Goal: Information Seeking & Learning: Learn about a topic

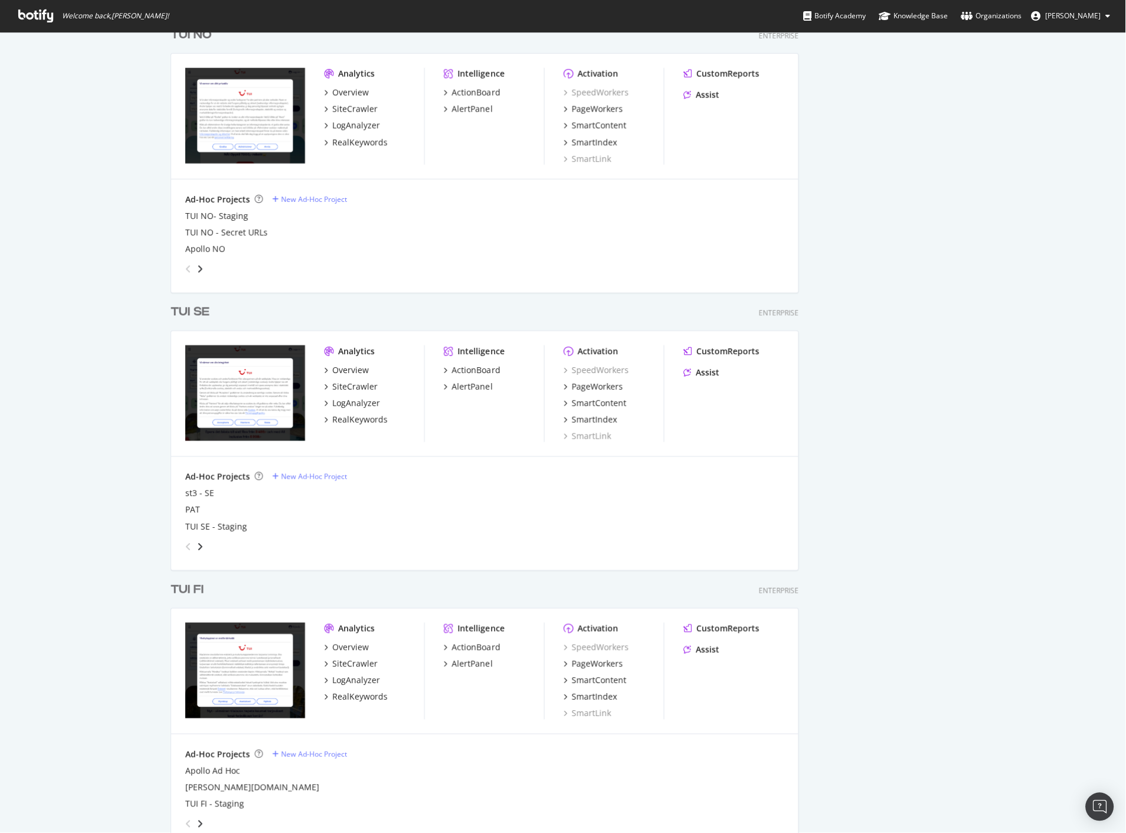
scroll to position [1508, 0]
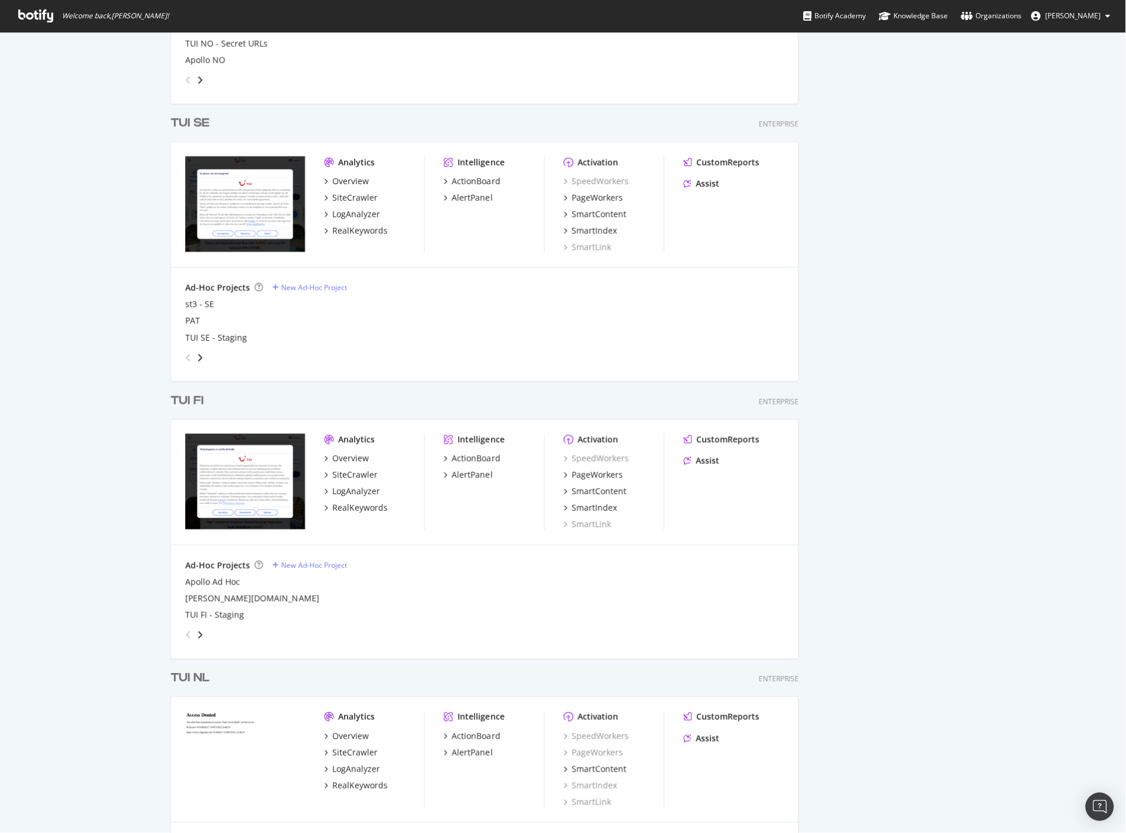
click at [193, 393] on div "TUI FI" at bounding box center [187, 401] width 33 height 17
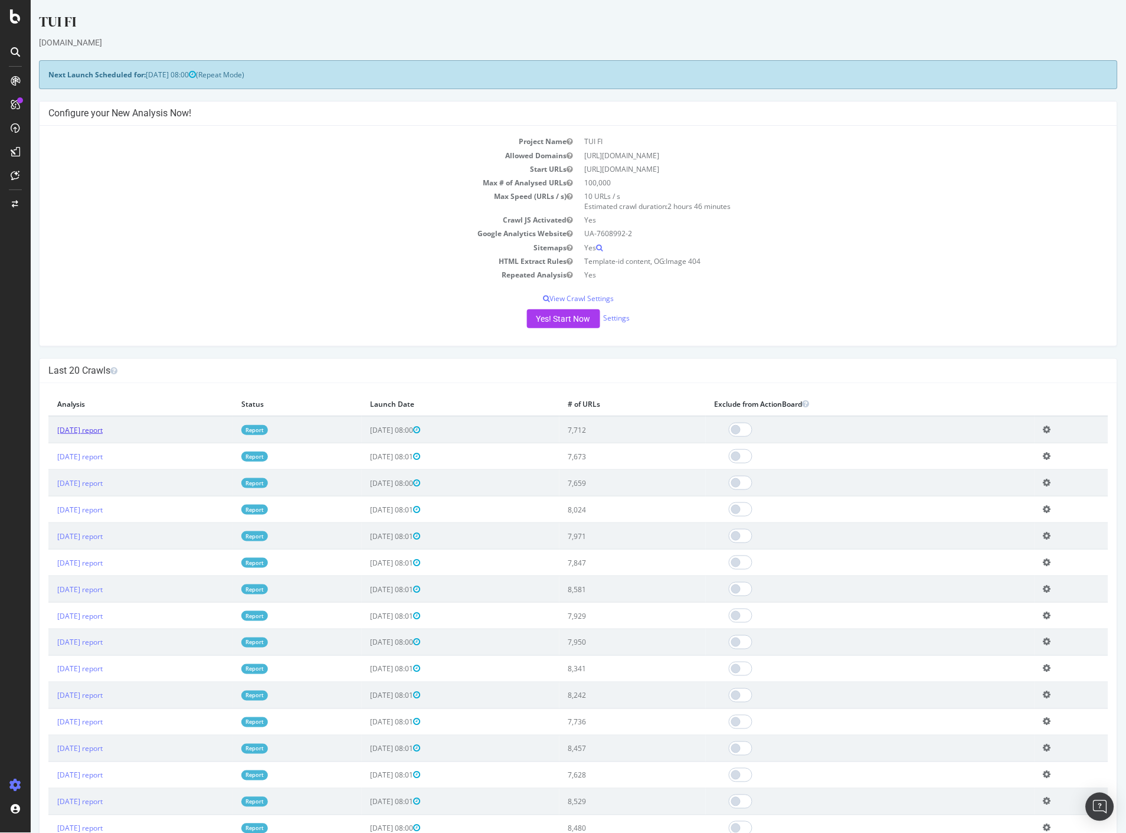
click at [102, 432] on link "[DATE] report" at bounding box center [79, 430] width 45 height 10
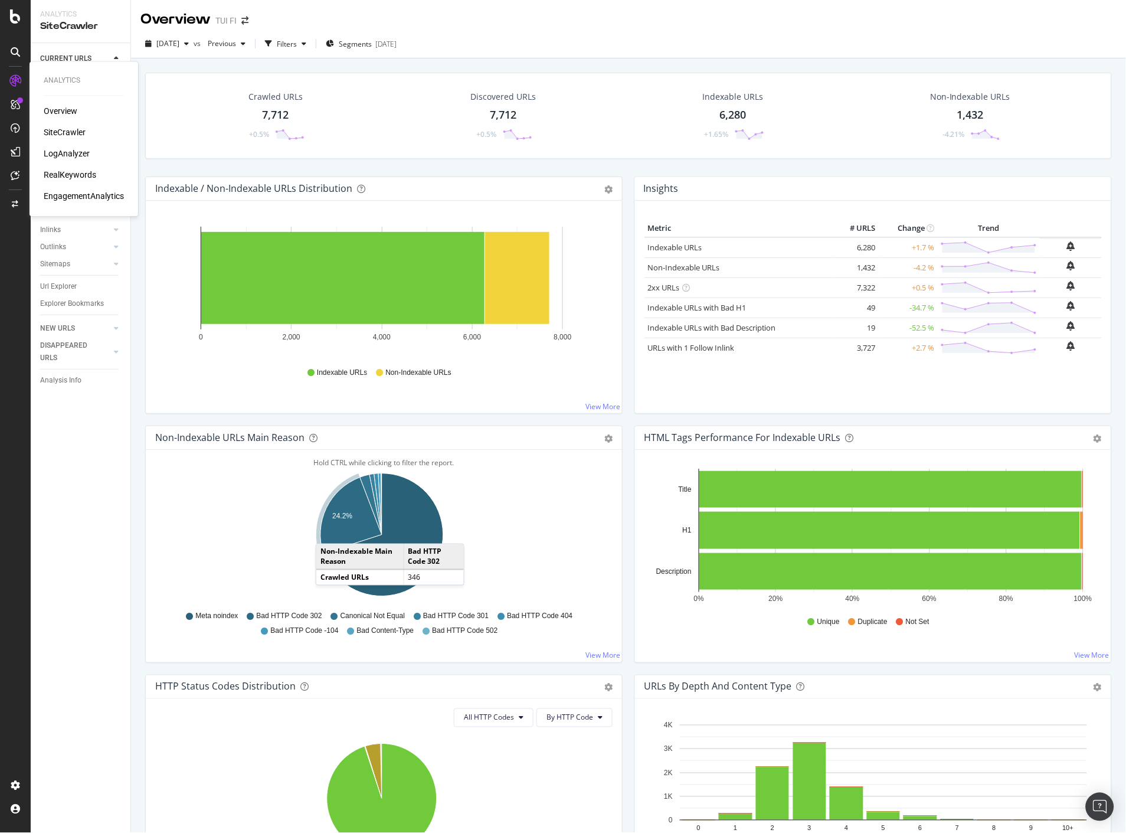
click at [75, 177] on div "RealKeywords" at bounding box center [70, 175] width 53 height 12
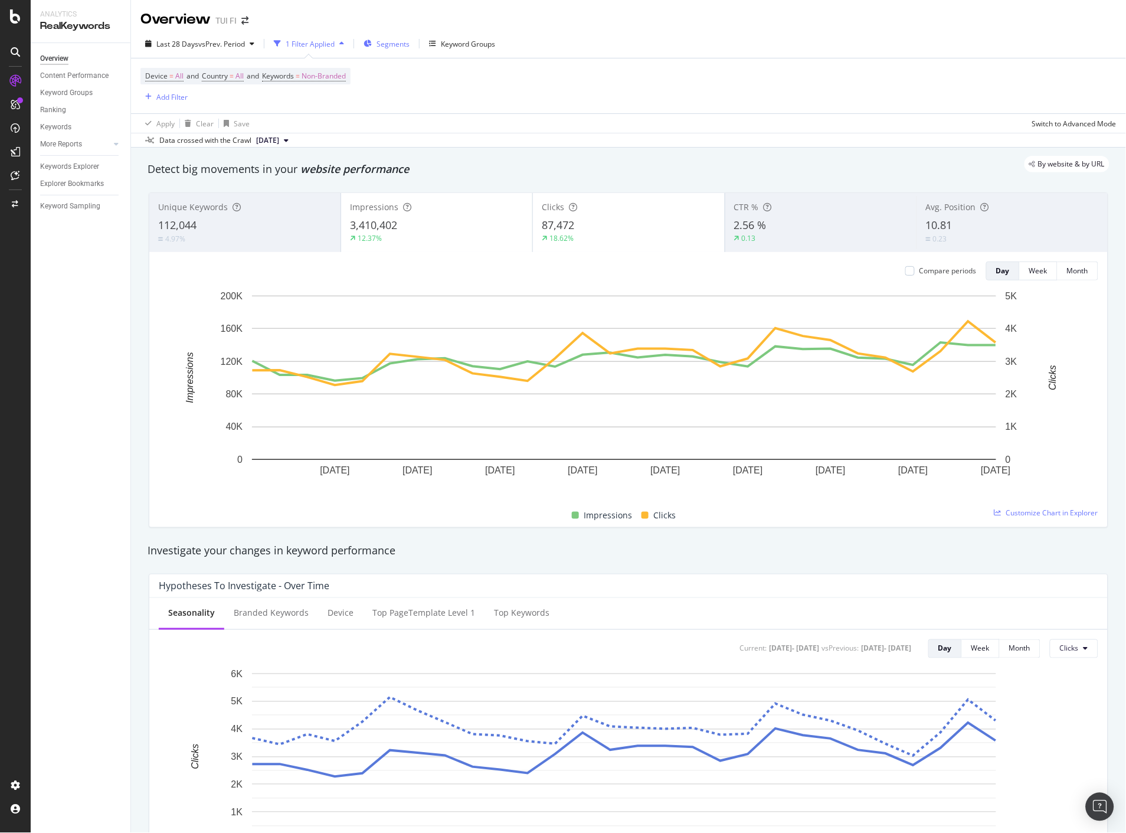
click at [384, 41] on span "Segments" at bounding box center [393, 44] width 33 height 10
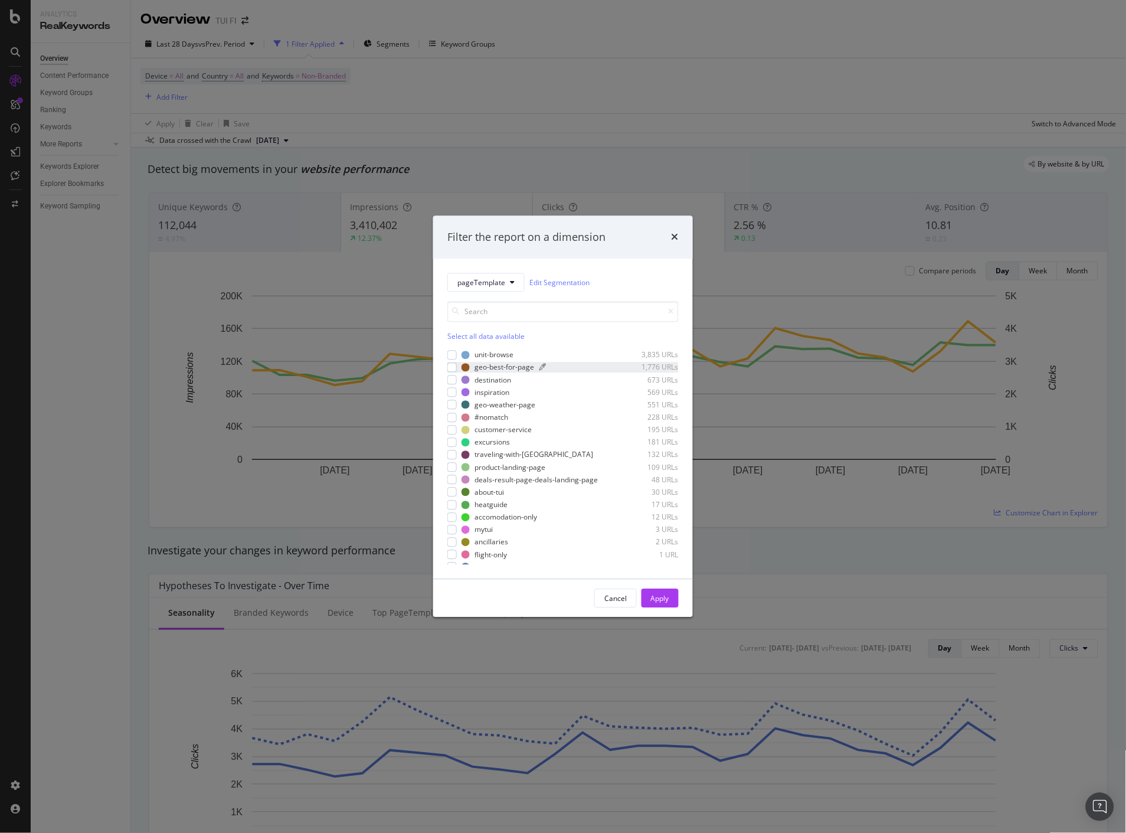
click at [490, 366] on div "geo-best-for-page" at bounding box center [505, 367] width 60 height 10
click at [670, 591] on button "Apply" at bounding box center [660, 598] width 37 height 19
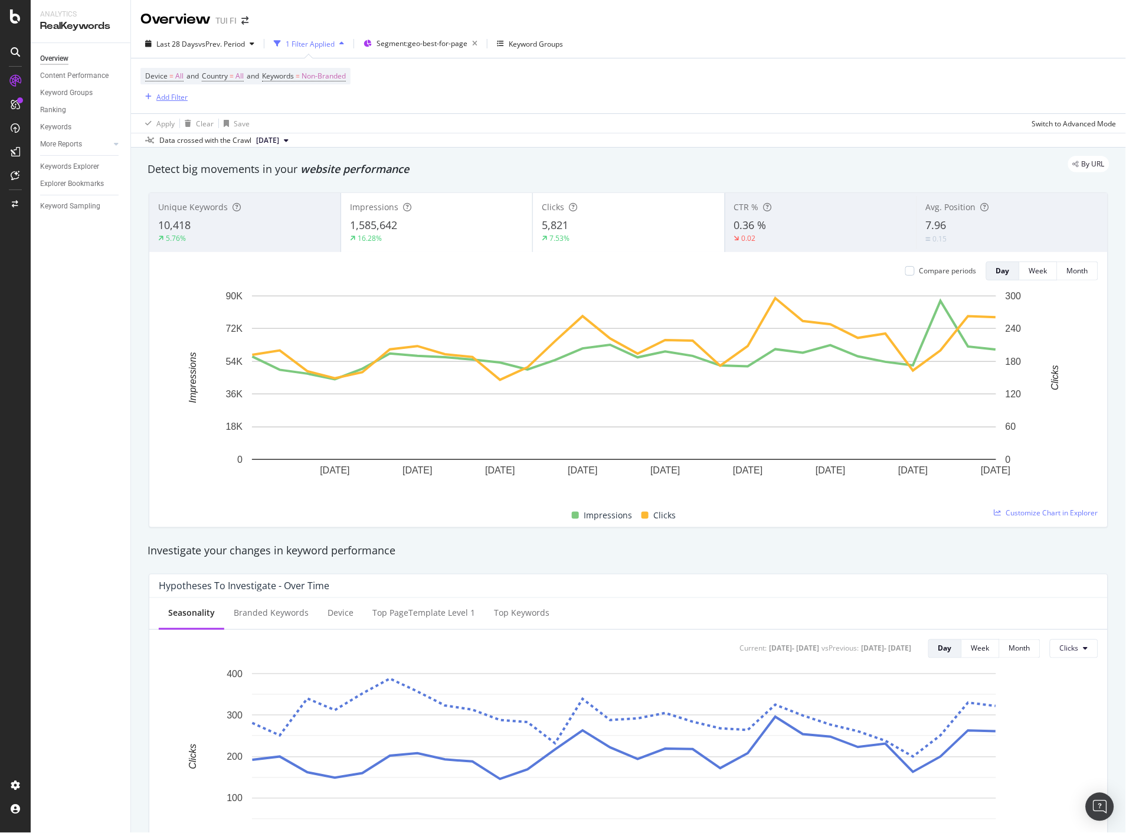
click at [179, 97] on div "Add Filter" at bounding box center [171, 97] width 31 height 10
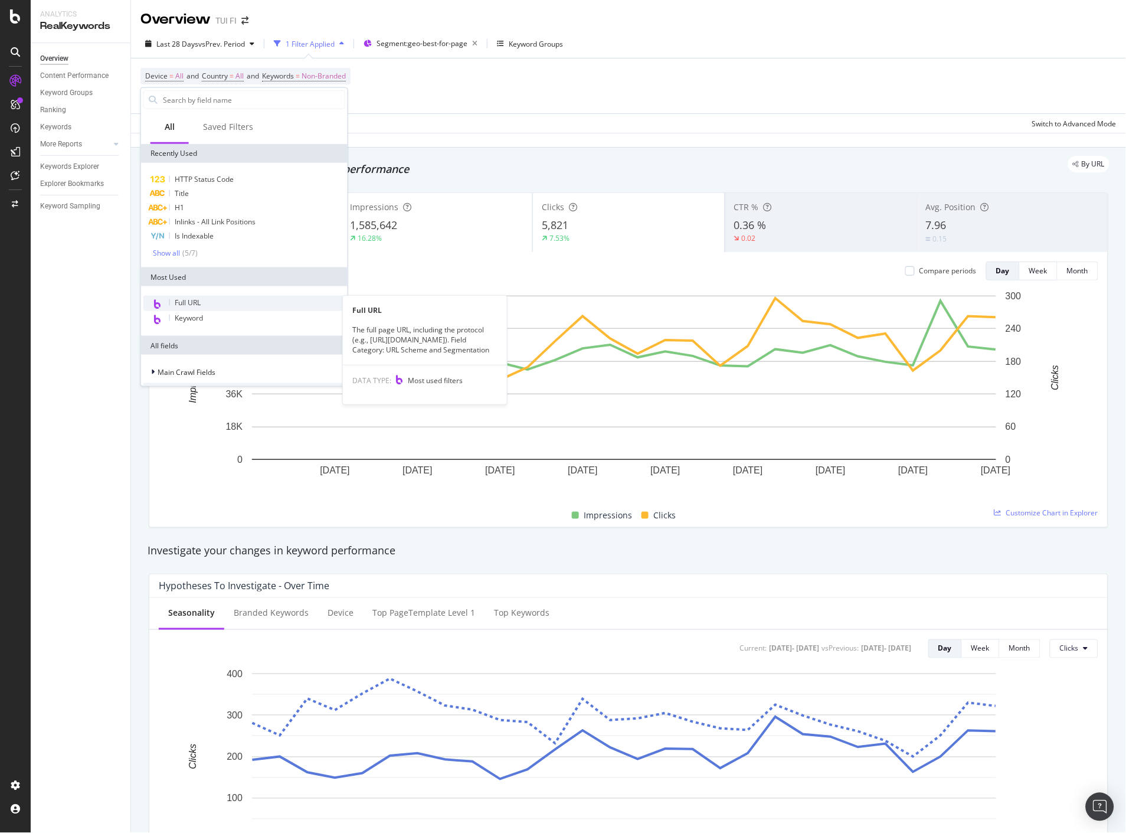
click at [179, 304] on span "Full URL" at bounding box center [188, 303] width 26 height 10
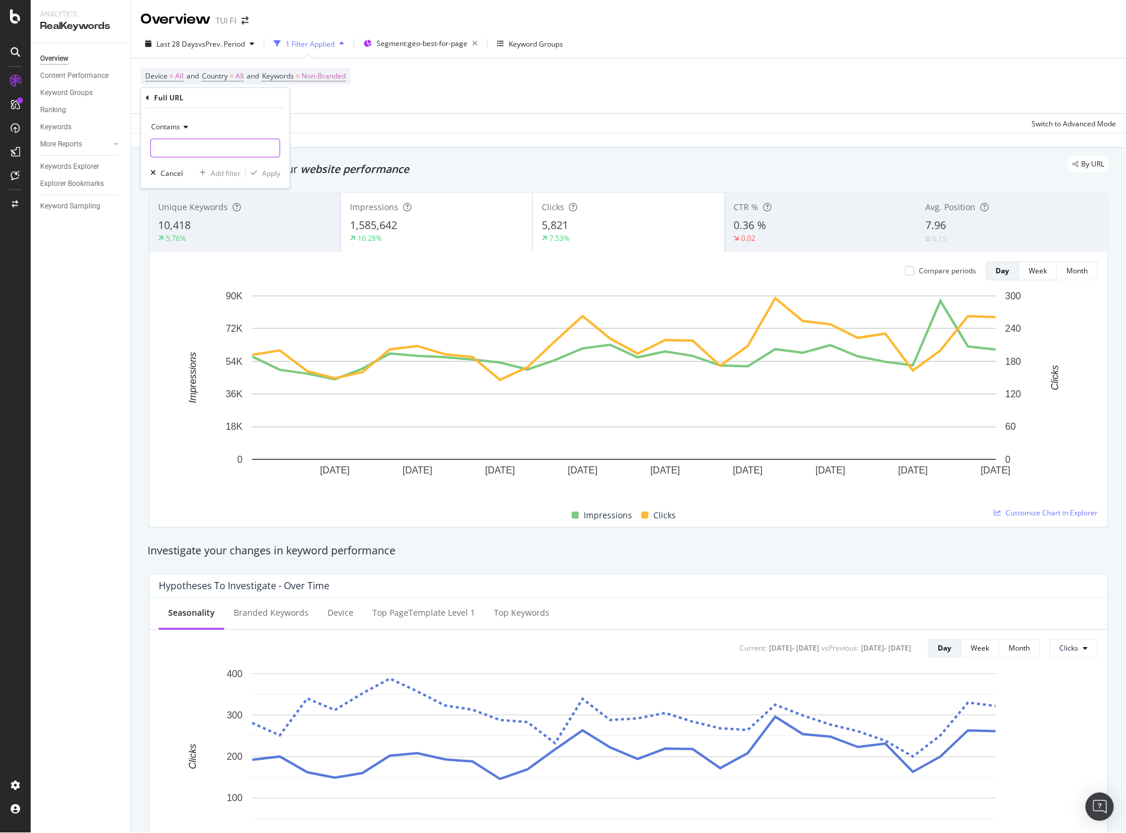
click at [209, 149] on input "text" at bounding box center [215, 148] width 129 height 19
type input "/akkilahdot/"
click at [264, 179] on div "Contains /akkilahdot/ Cancel Add filter Apply" at bounding box center [215, 148] width 149 height 80
click at [276, 172] on div "Apply" at bounding box center [271, 173] width 18 height 10
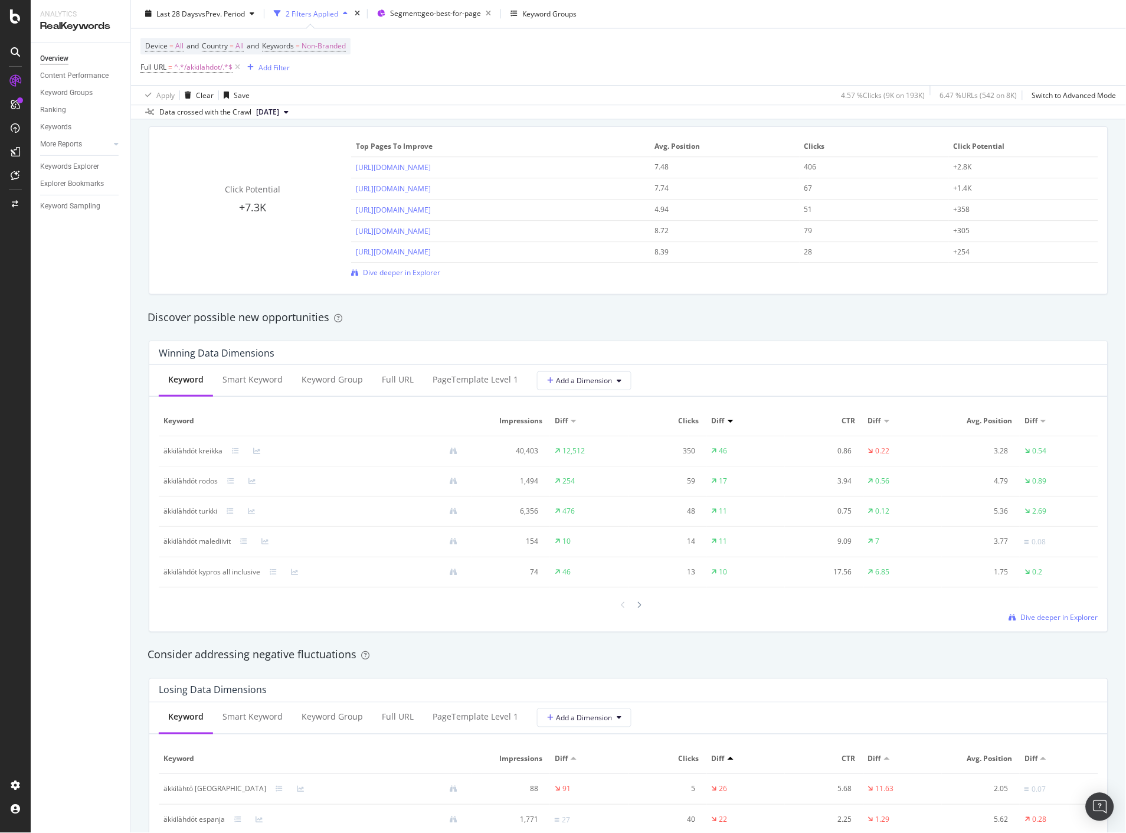
scroll to position [713, 0]
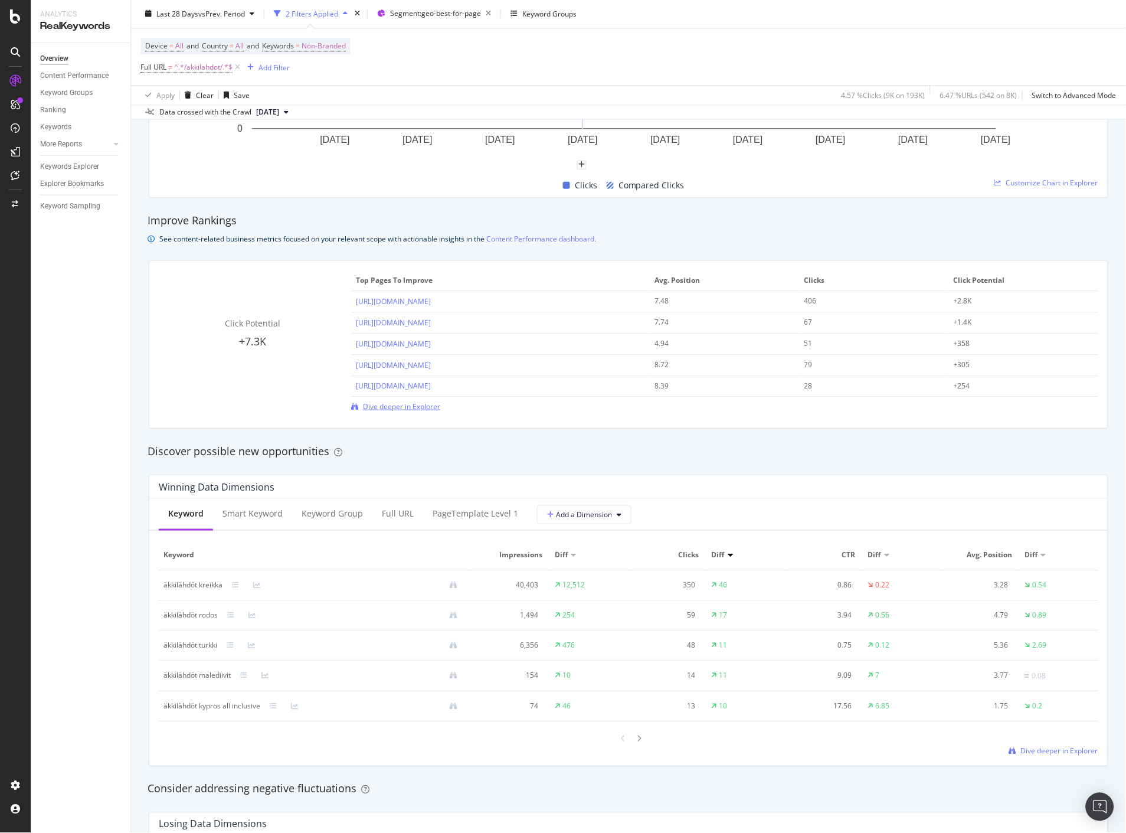
click at [401, 408] on span "Dive deeper in Explorer" at bounding box center [401, 406] width 77 height 10
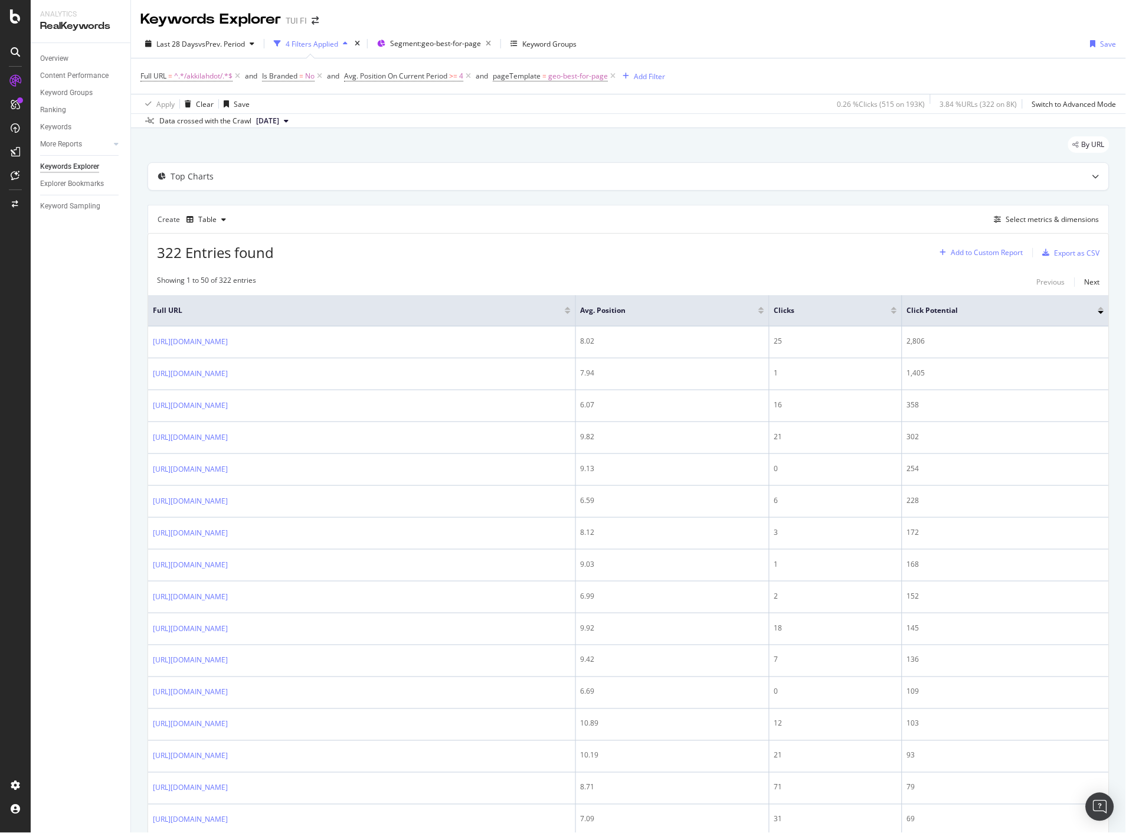
click at [982, 254] on div "Add to Custom Report" at bounding box center [988, 252] width 72 height 7
click at [846, 249] on div "322 Entries found Add to Custom Report Export as CSV" at bounding box center [628, 248] width 961 height 29
click at [1017, 223] on div "Select metrics & dimensions" at bounding box center [1052, 219] width 93 height 10
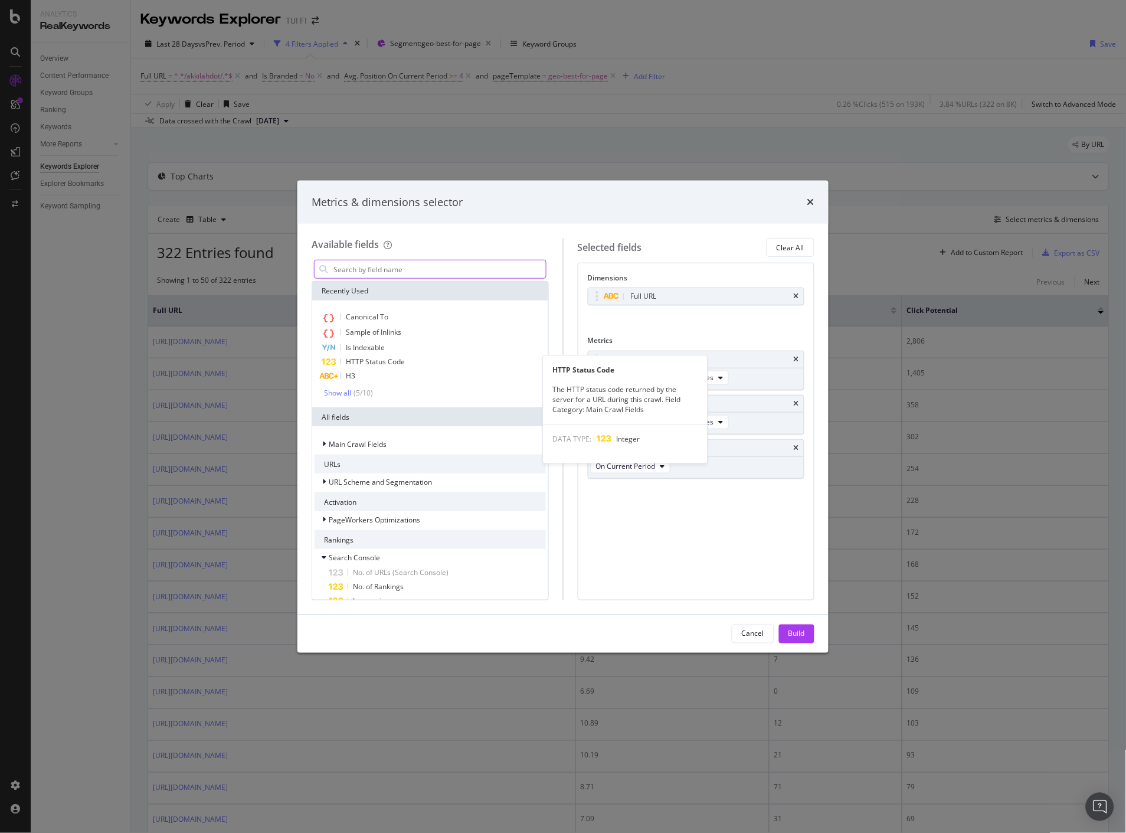
click at [368, 263] on input "modal" at bounding box center [439, 269] width 214 height 18
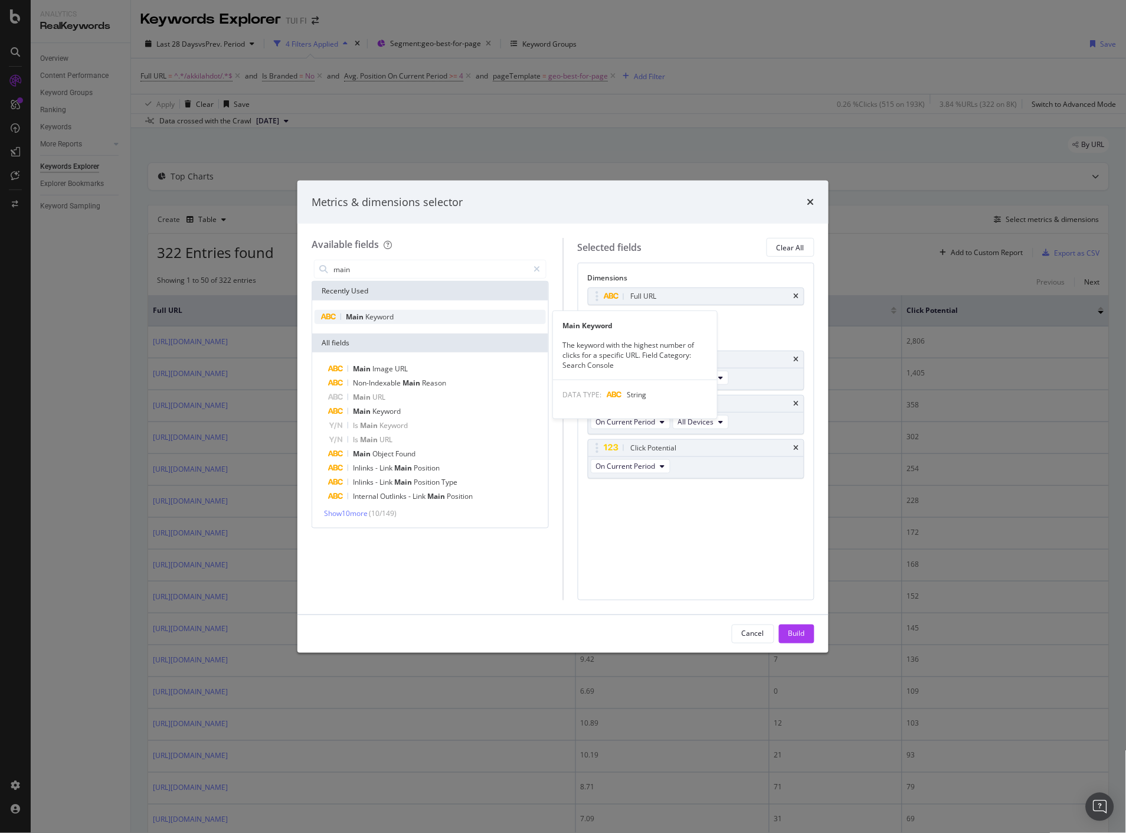
type input "main"
click at [394, 315] on div "Main Keyword" at bounding box center [430, 317] width 231 height 14
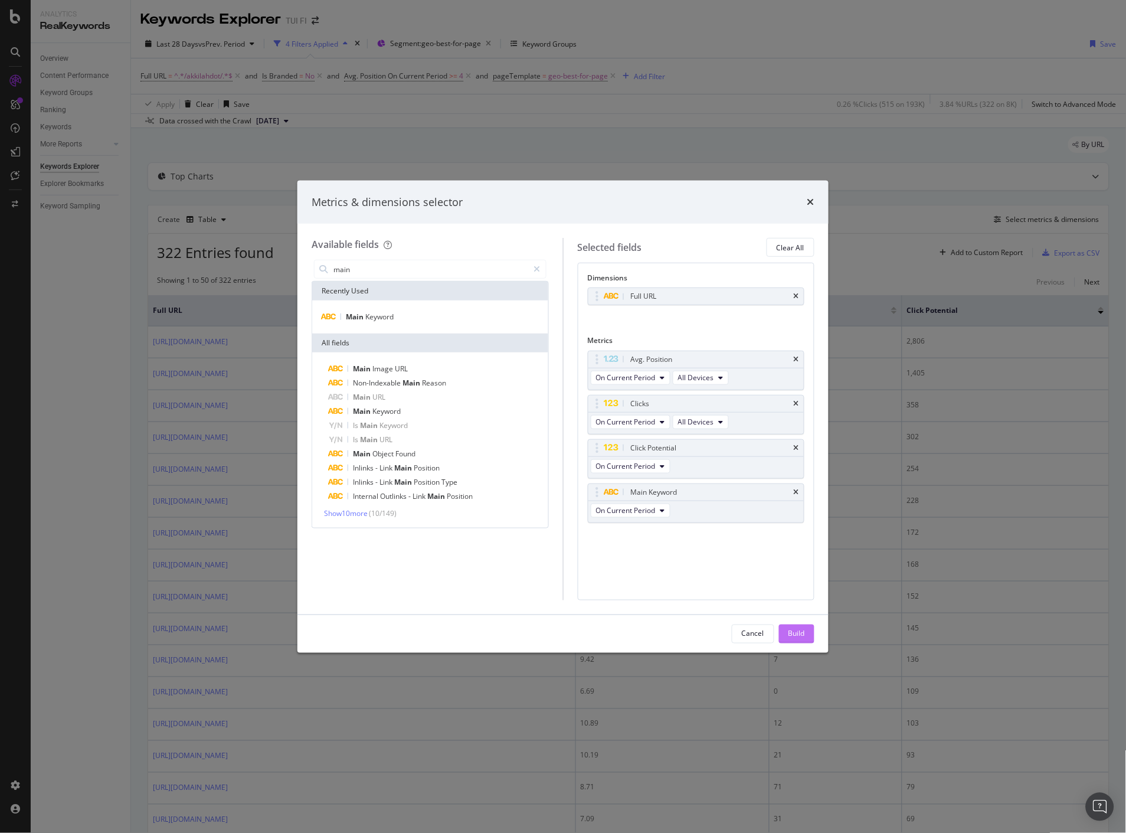
click at [807, 634] on button "Build" at bounding box center [796, 634] width 35 height 19
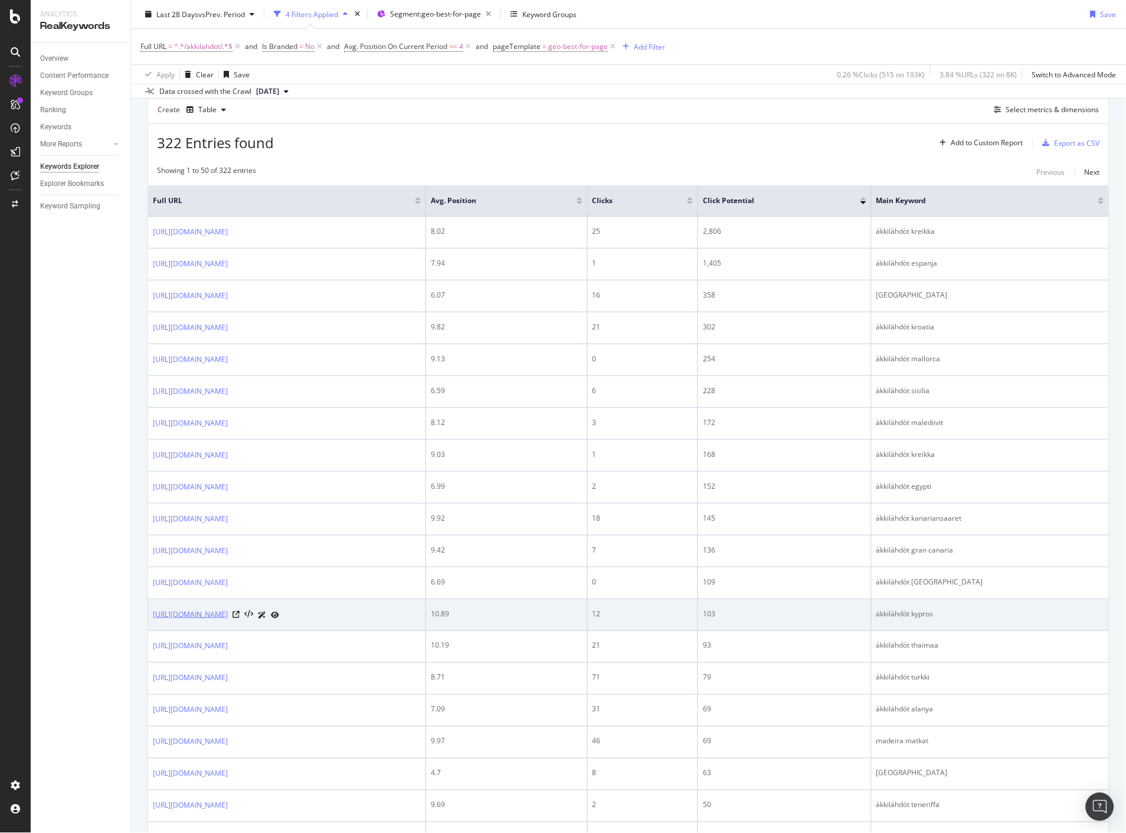
scroll to position [109, 0]
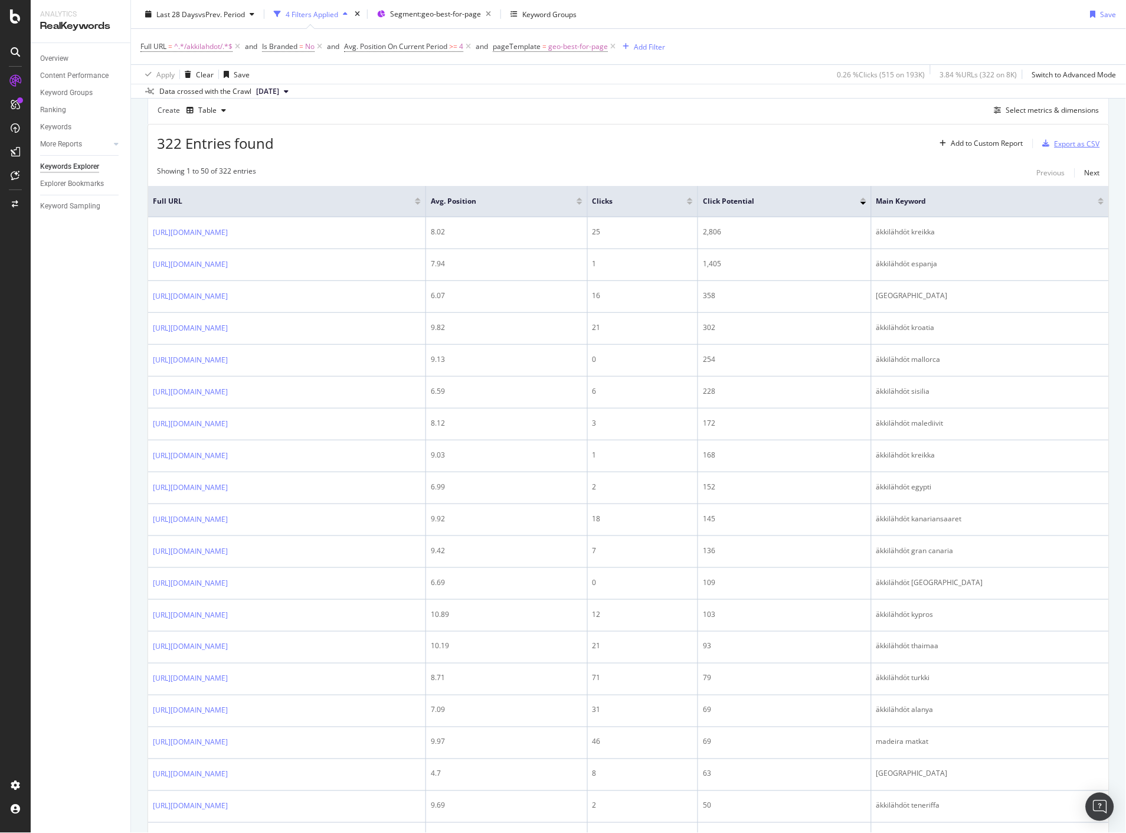
click at [1058, 146] on div "Export as CSV" at bounding box center [1077, 144] width 45 height 10
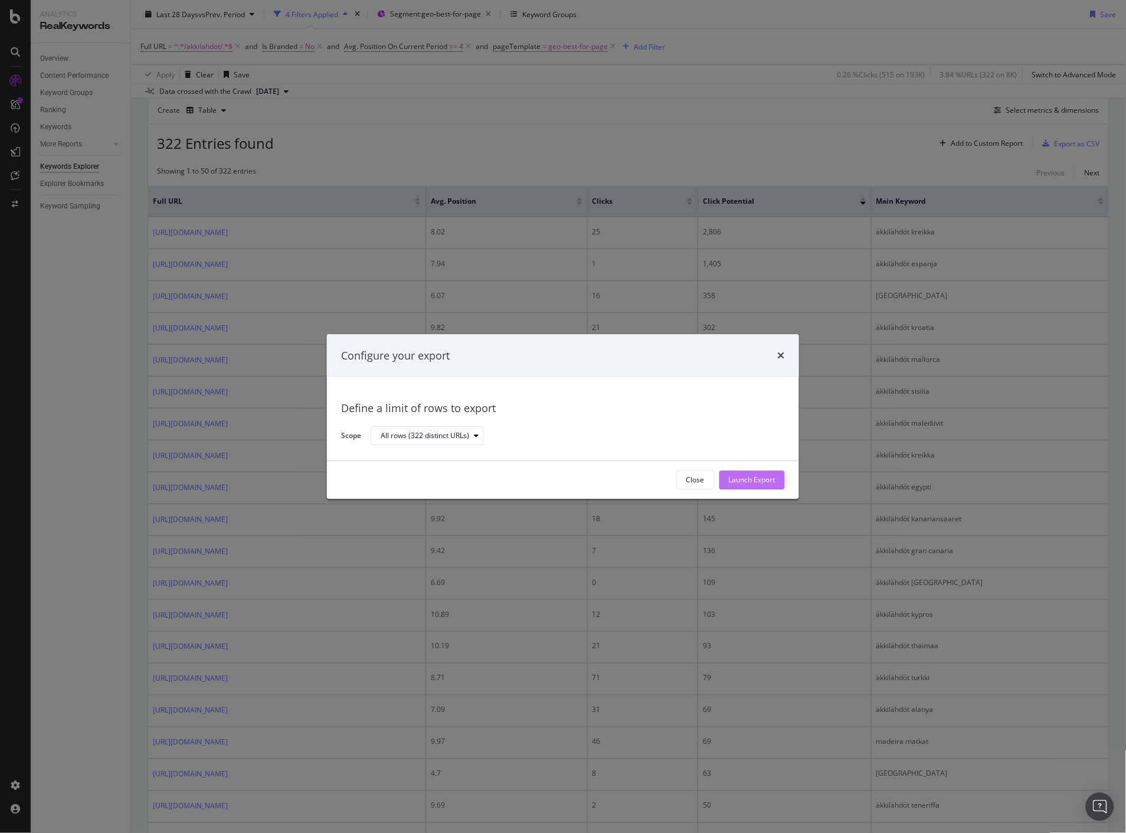
click at [744, 476] on div "Launch Export" at bounding box center [752, 480] width 47 height 10
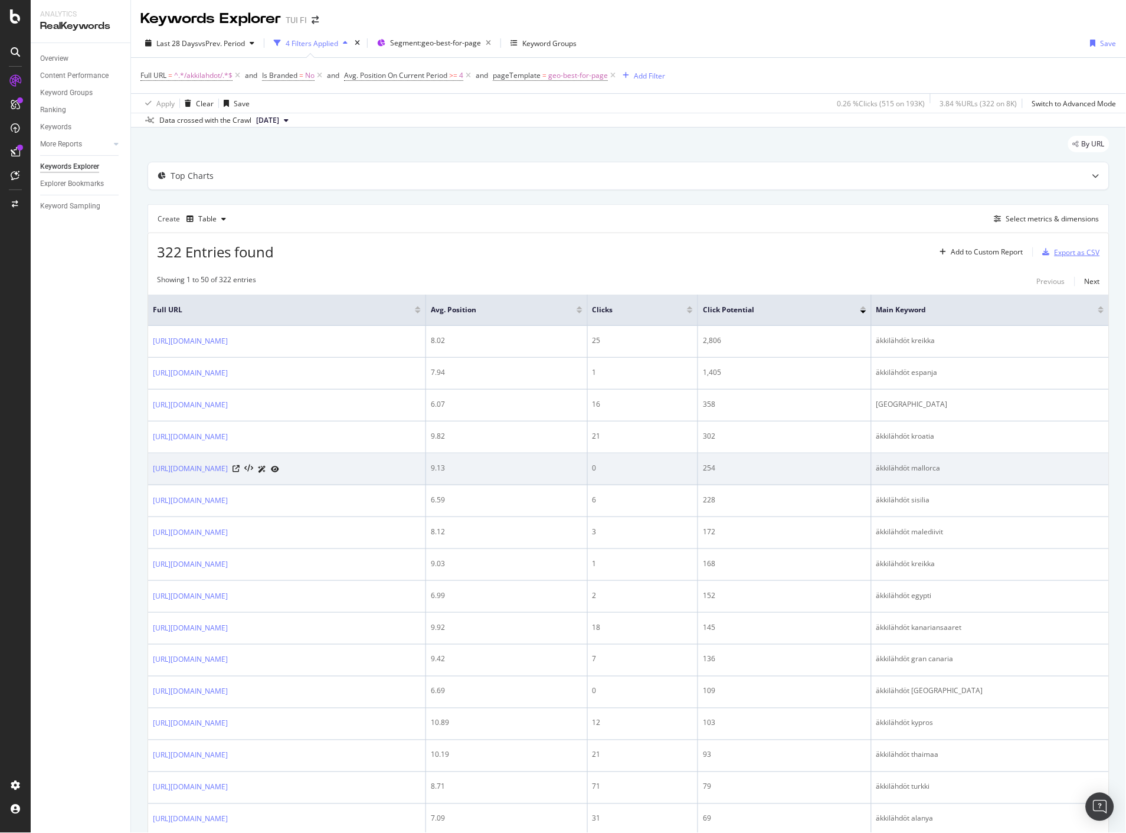
scroll to position [0, 0]
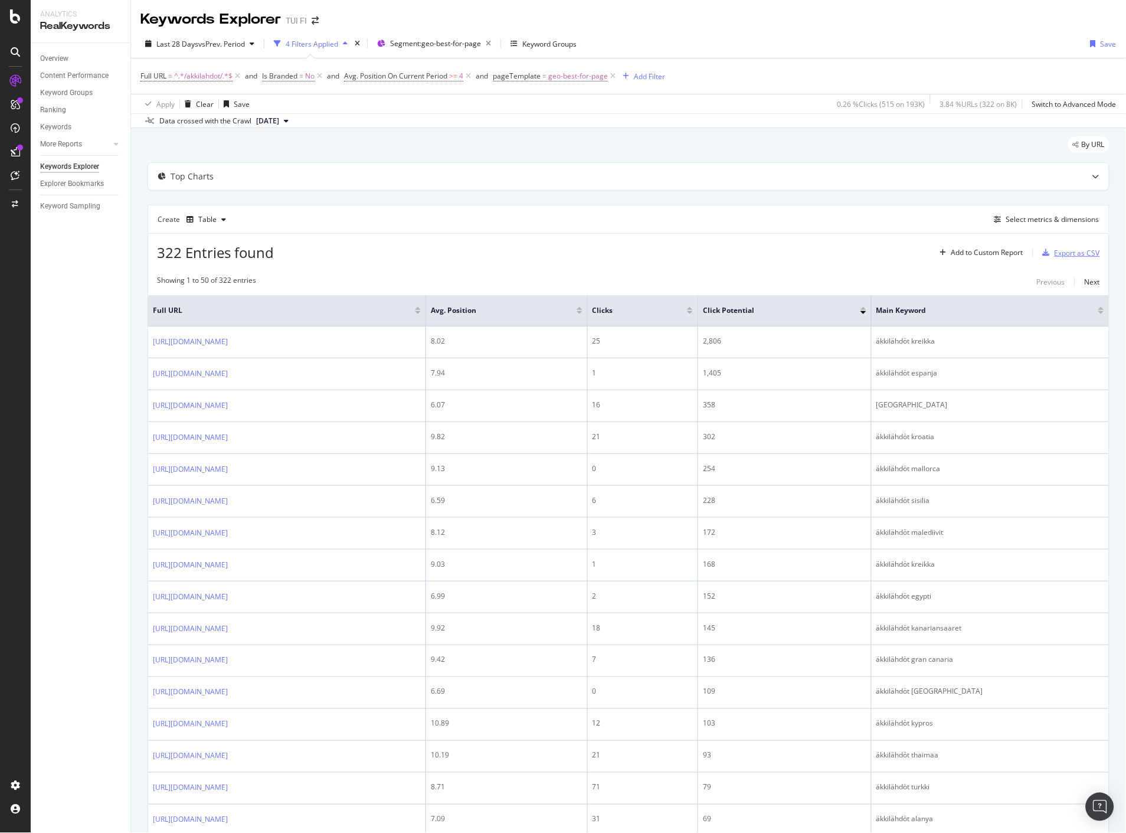
click at [1055, 250] on div "Export as CSV" at bounding box center [1077, 253] width 45 height 10
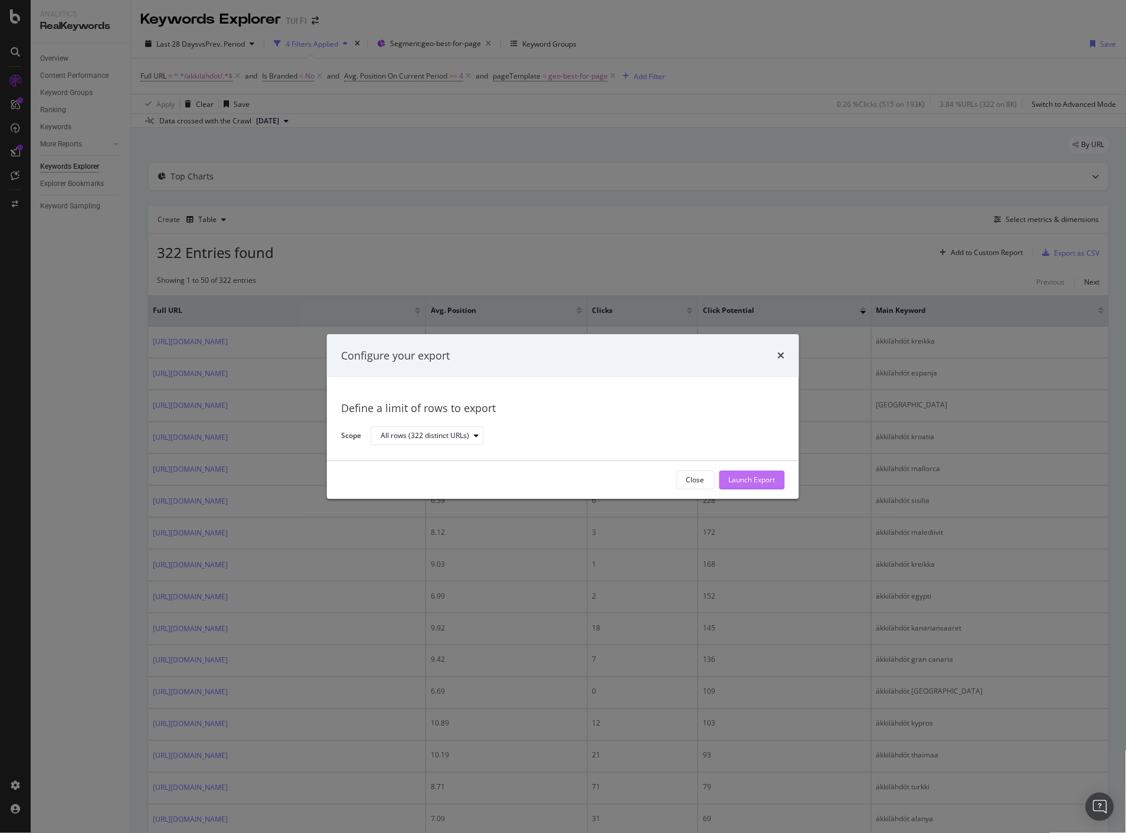
click at [738, 474] on div "Launch Export" at bounding box center [752, 480] width 47 height 18
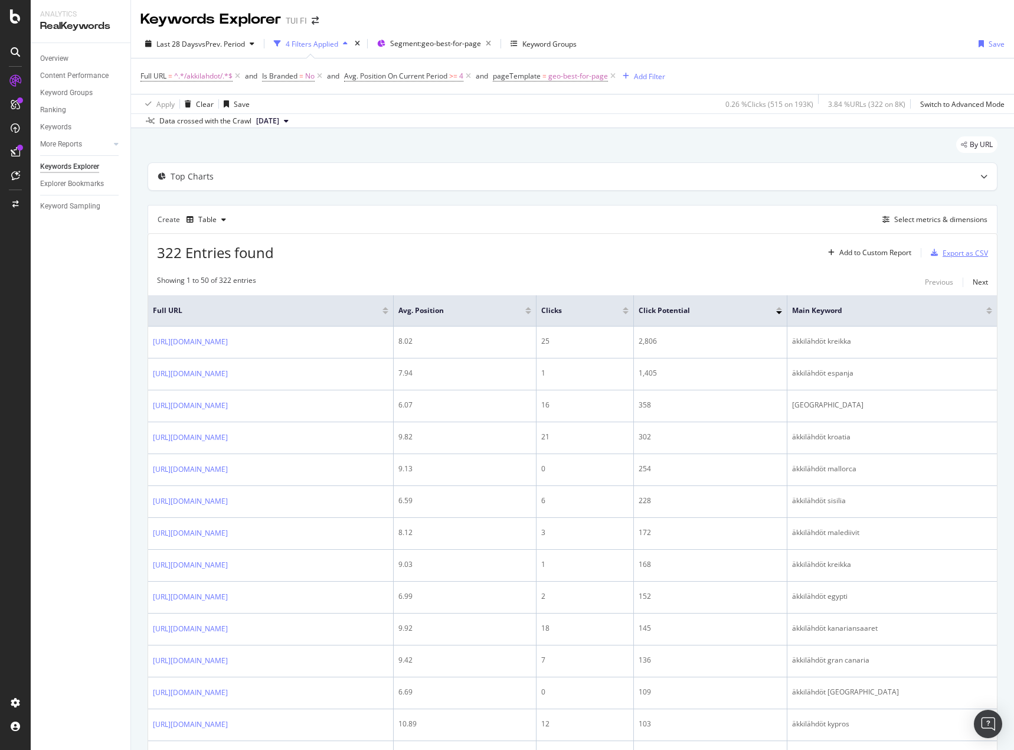
click at [950, 253] on div "Export as CSV" at bounding box center [965, 253] width 45 height 10
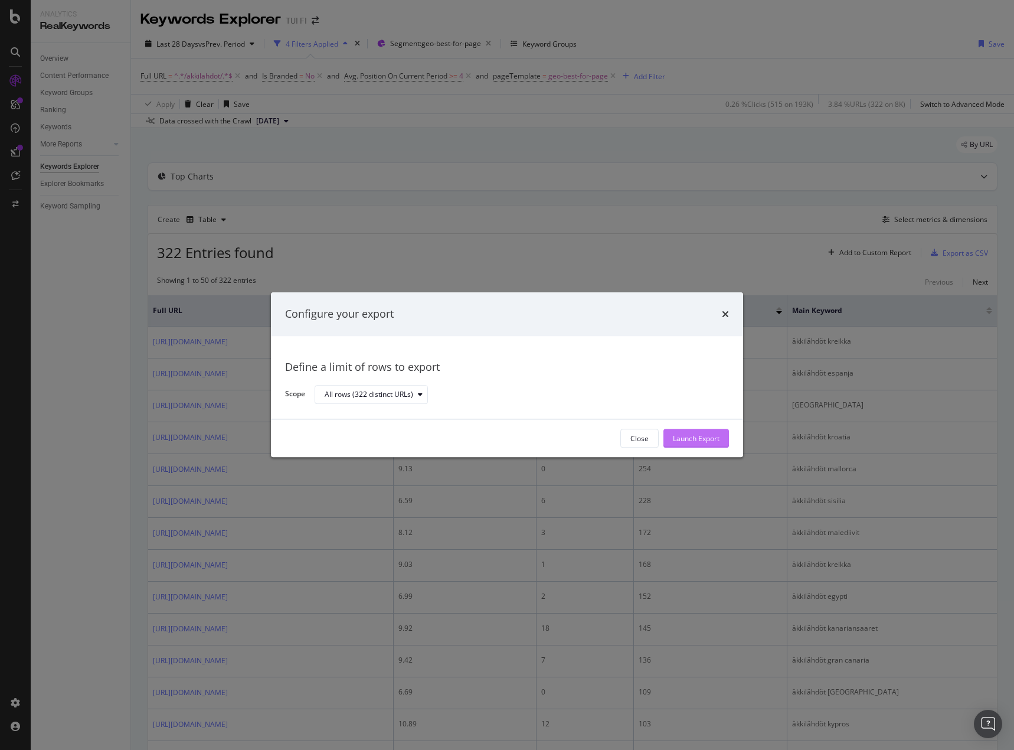
click at [721, 433] on button "Launch Export" at bounding box center [696, 438] width 66 height 19
